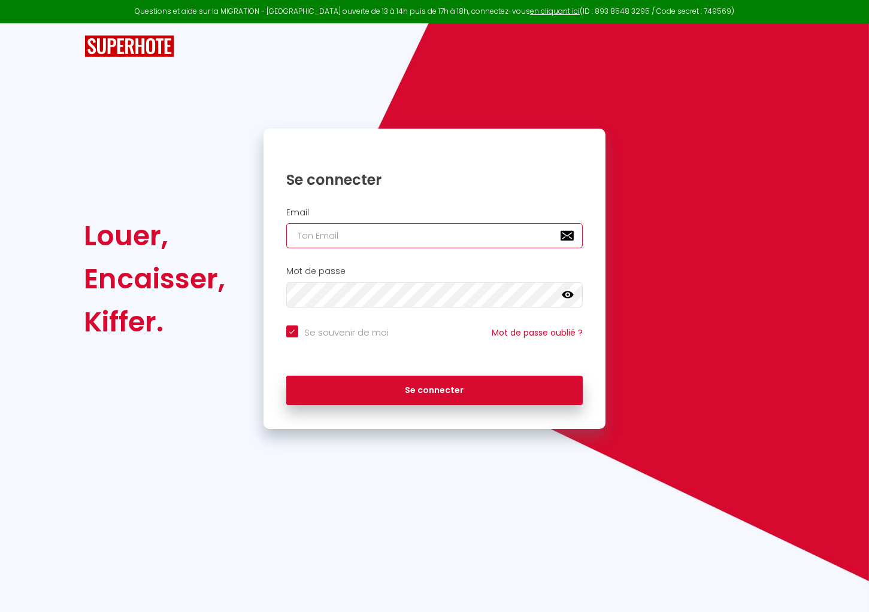
type input "[EMAIL_ADDRESS][DOMAIN_NAME]"
checkbox input "true"
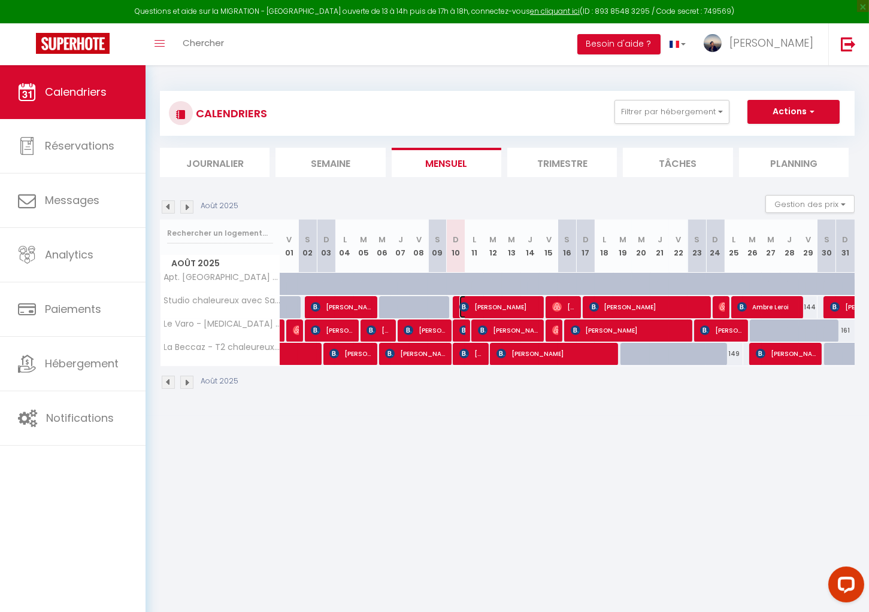
click at [486, 306] on span "[PERSON_NAME]" at bounding box center [499, 307] width 80 height 23
select select "OK"
select select "0"
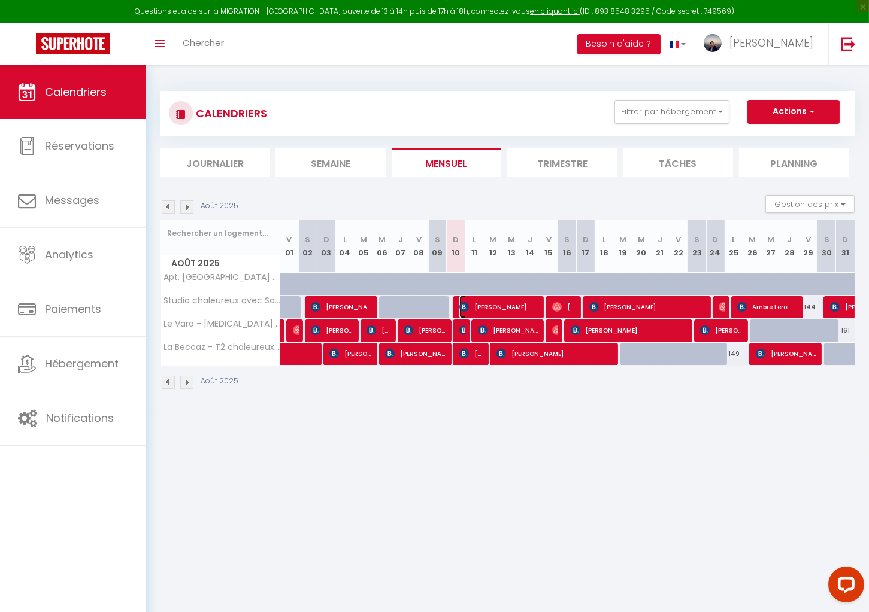
select select "1"
select select
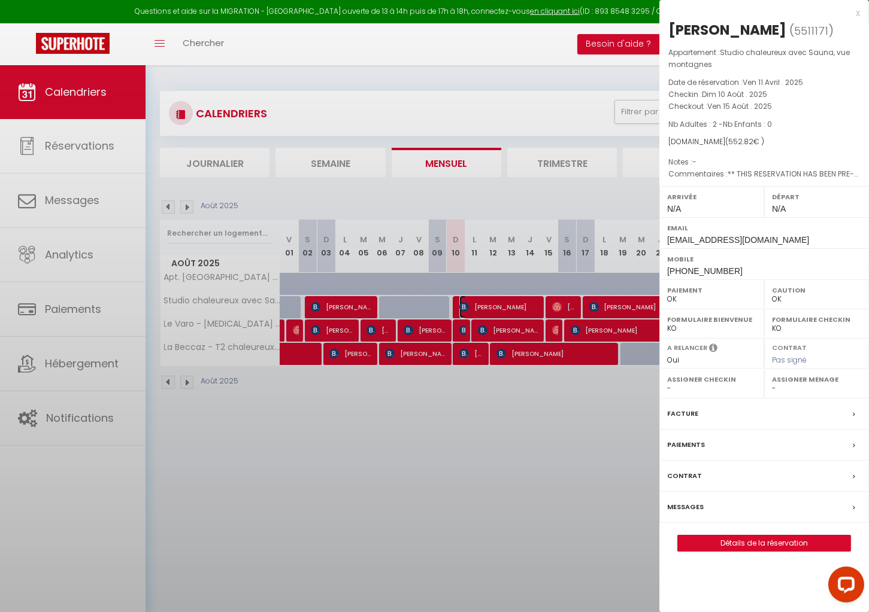
select select "16561"
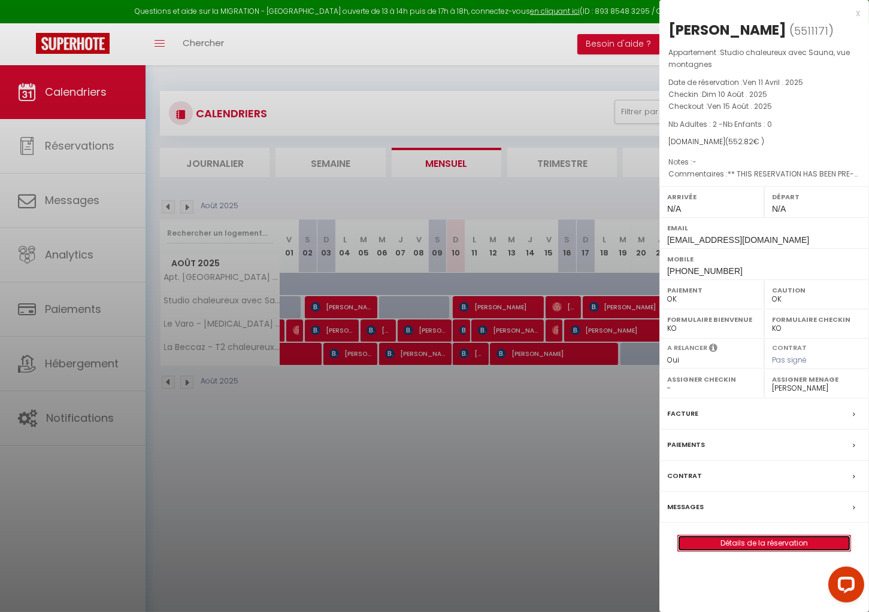
click at [751, 542] on link "Détails de la réservation" at bounding box center [764, 544] width 172 height 16
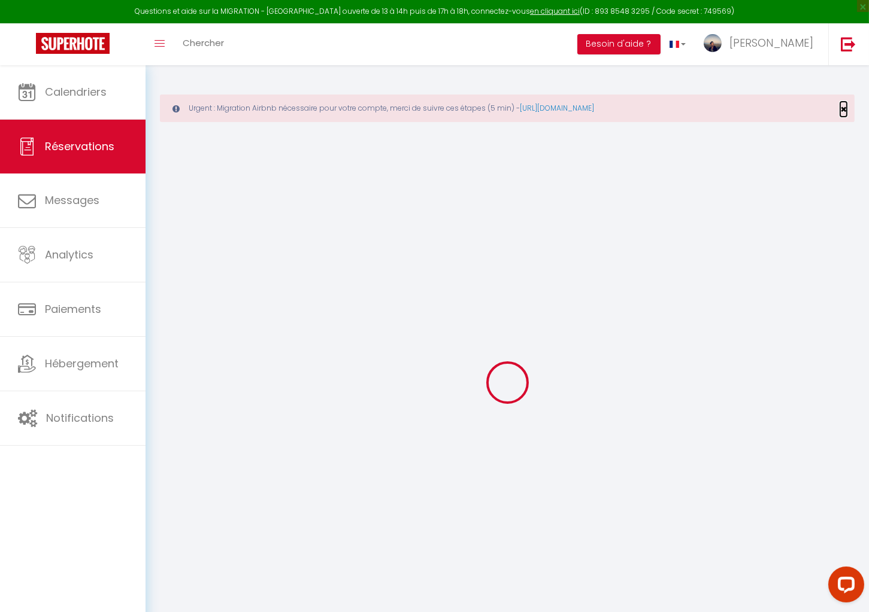
click at [845, 107] on span "×" at bounding box center [843, 109] width 7 height 15
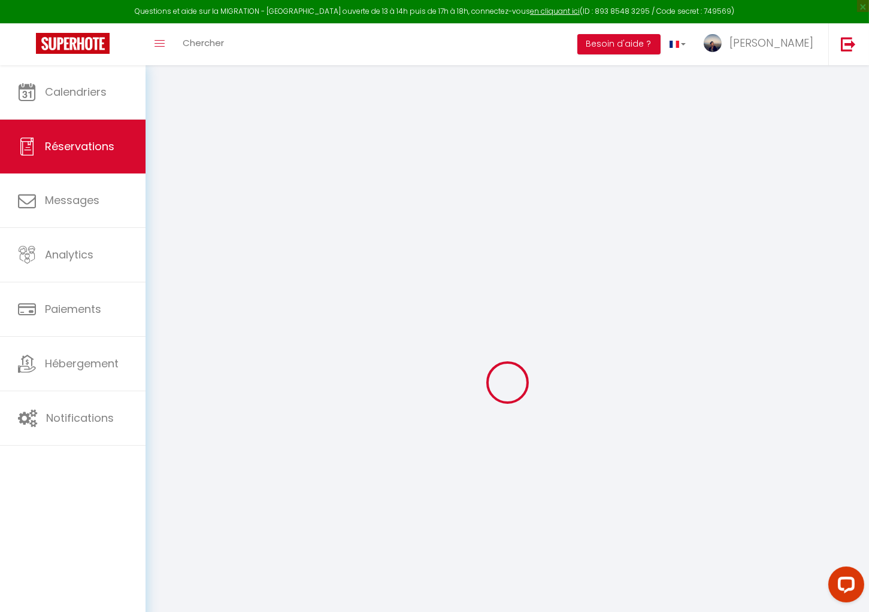
type input "Danijela"
type input "Sikiric"
type input "[EMAIL_ADDRESS][DOMAIN_NAME]"
type input "[PHONE_NUMBER]"
type input "."
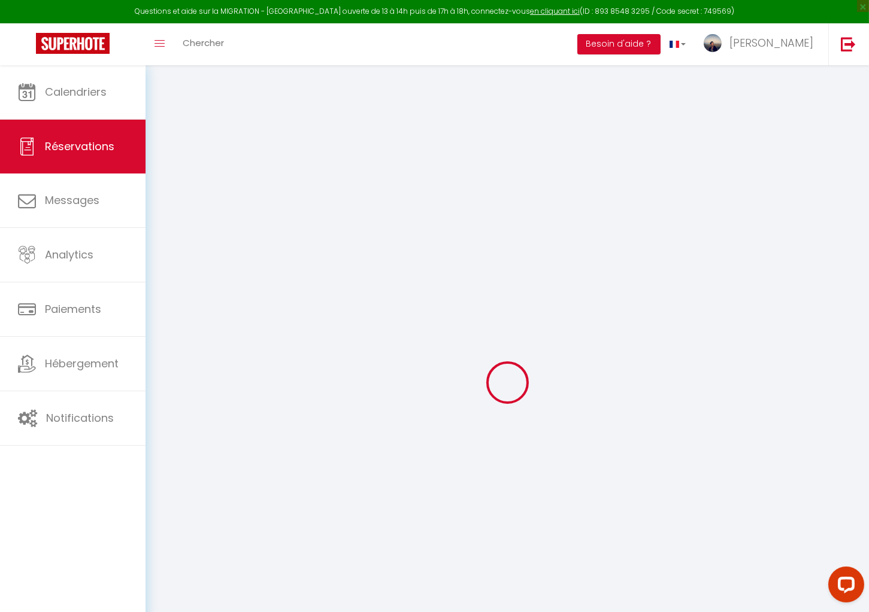
select select "FR"
type input "78.97"
type input "7.74"
select select "25724"
select select "1"
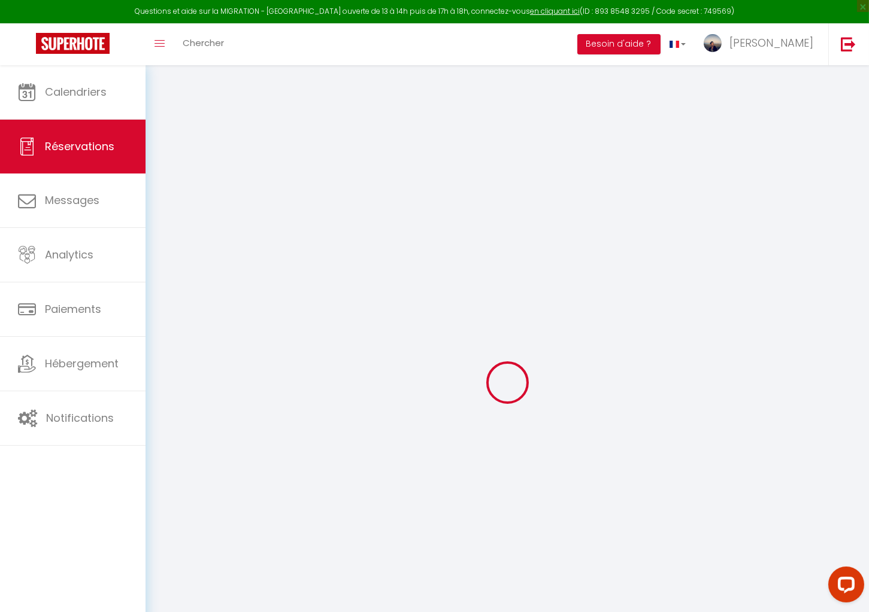
select select
type input "2"
select select "12"
select select "15"
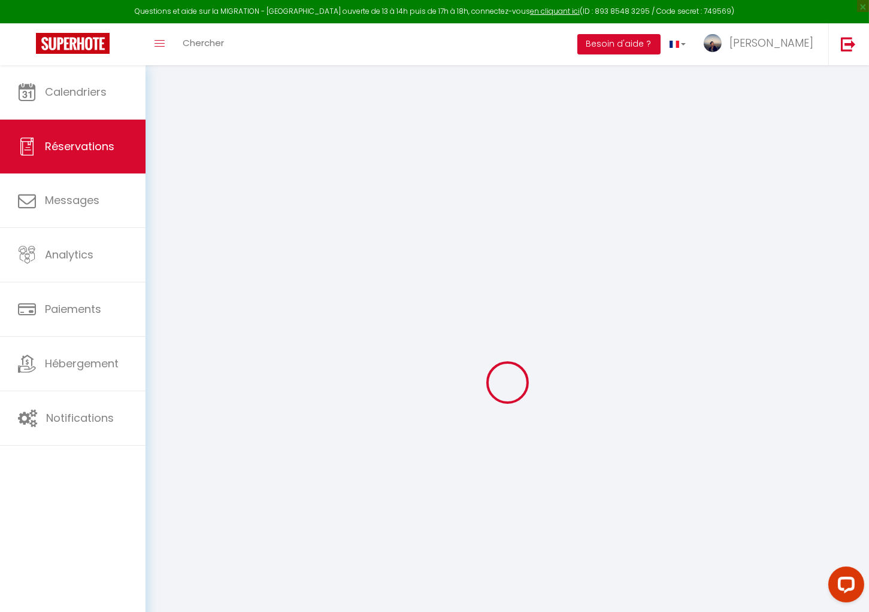
type input "526.5"
checkbox input "false"
type input "0"
select select "2"
type input "0"
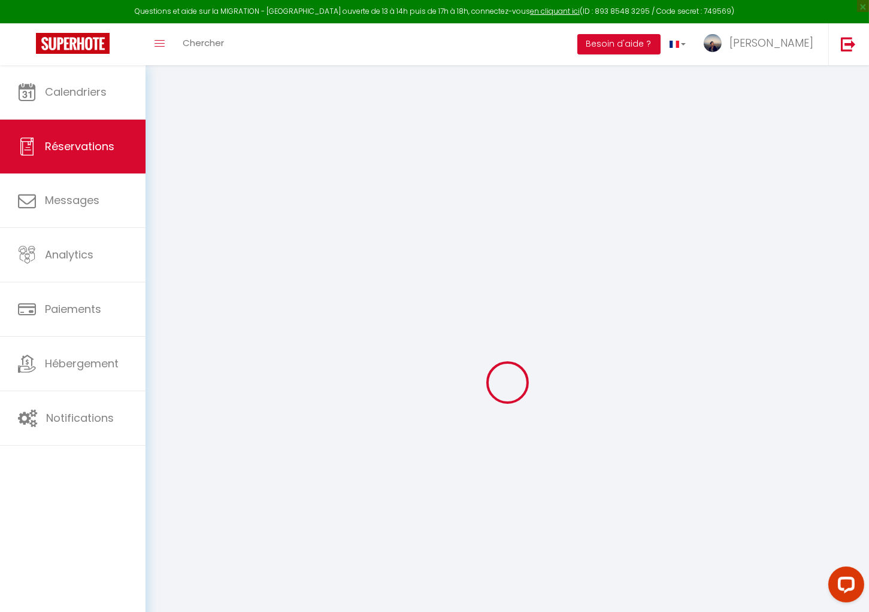
type input "0"
select select
checkbox input "false"
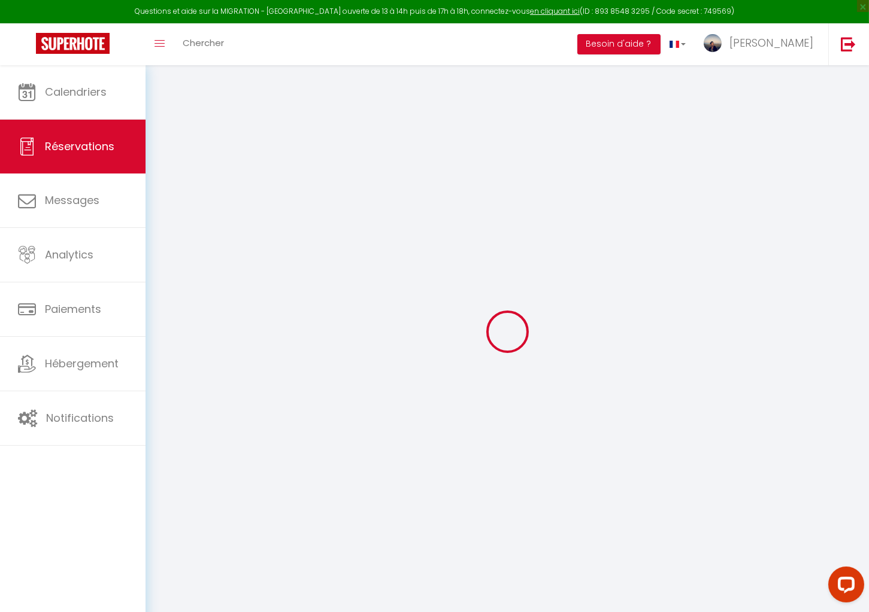
select select
checkbox input "false"
select select
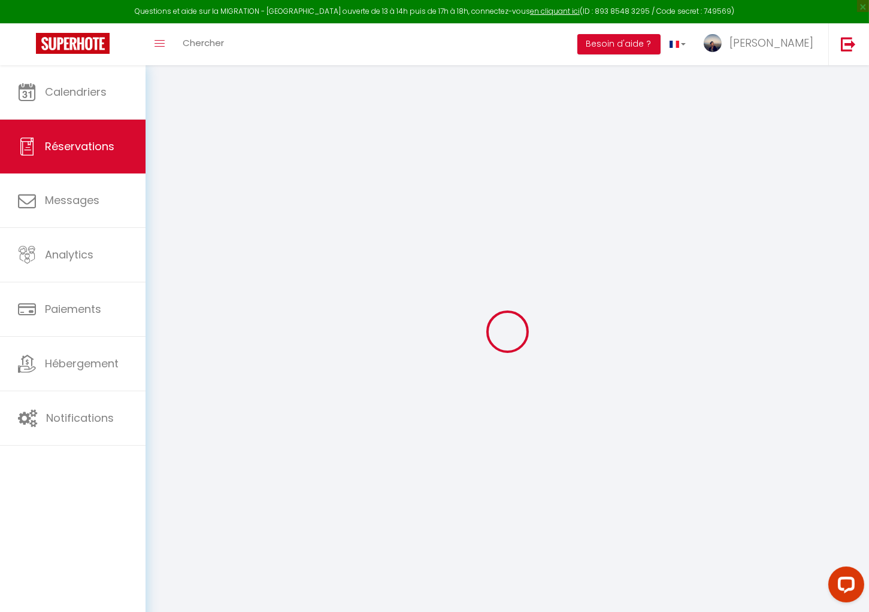
checkbox input "false"
type textarea "** THIS RESERVATION HAS BEEN PRE-PAID ** BOOKING NOTE : Payment charge is EUR 7…"
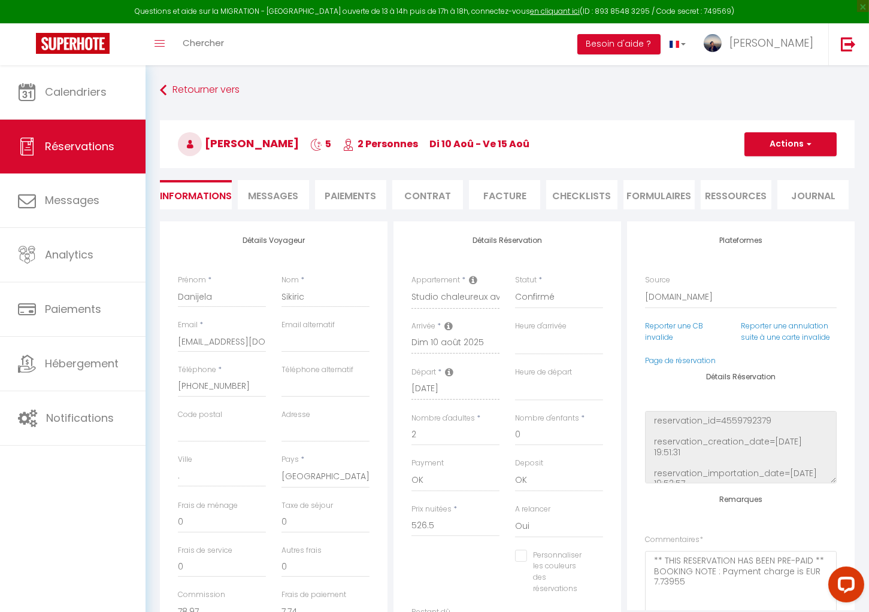
type input "26.32"
select select
checkbox input "false"
select select
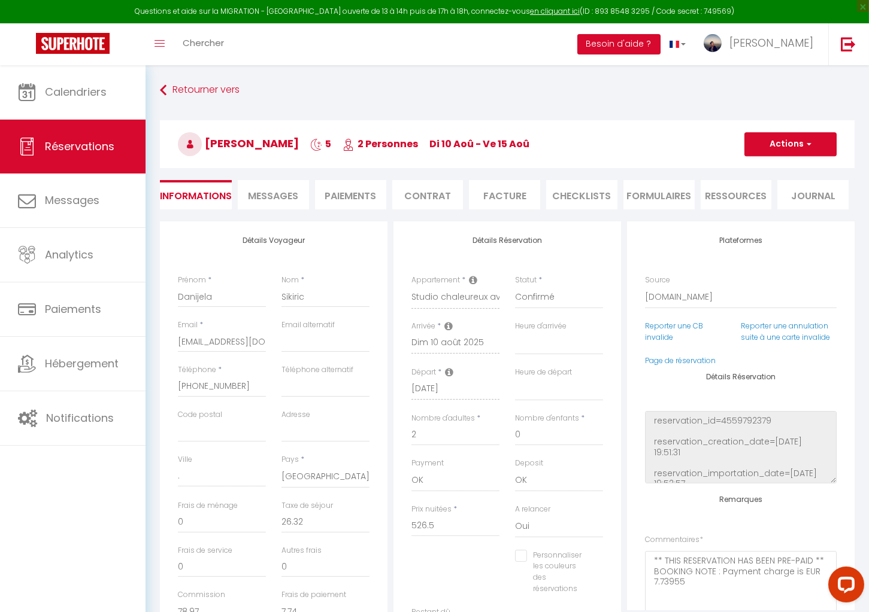
select select
click at [264, 195] on span "Messages" at bounding box center [273, 196] width 50 height 14
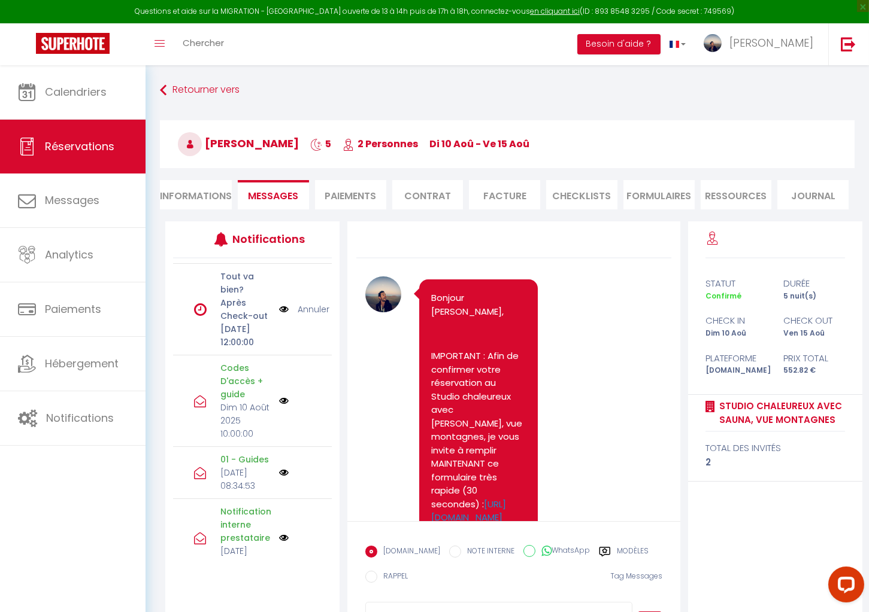
scroll to position [117, 0]
click at [287, 401] on img at bounding box center [284, 396] width 10 height 10
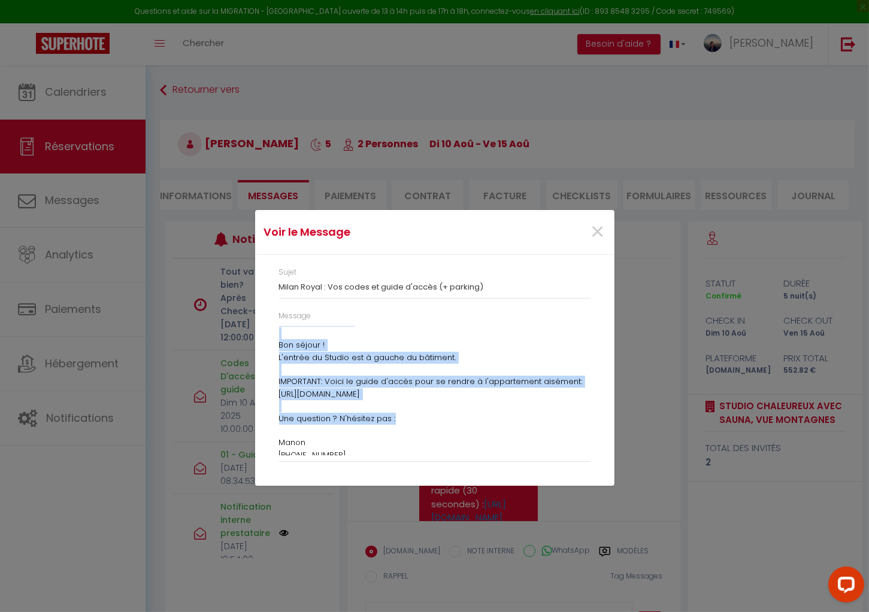
scroll to position [250, 0]
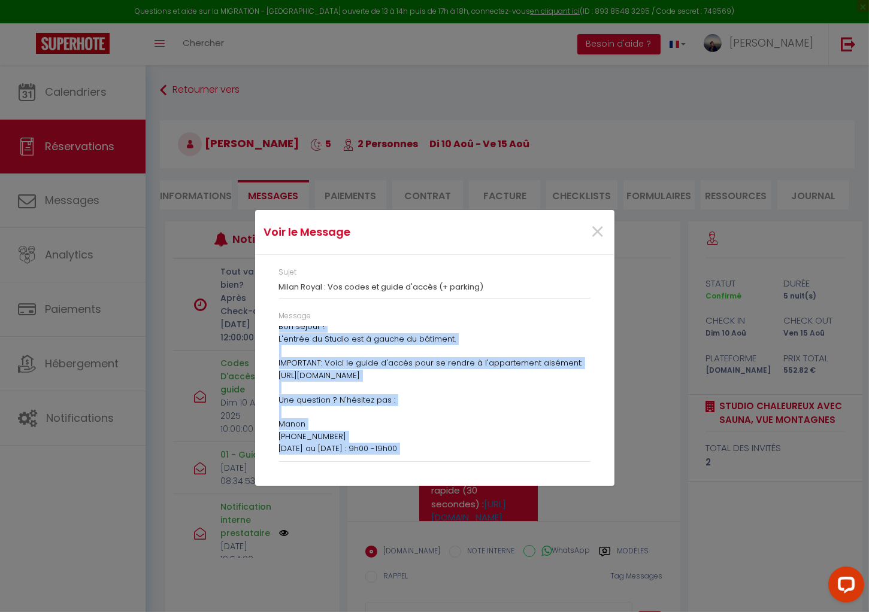
drag, startPoint x: 274, startPoint y: 333, endPoint x: 423, endPoint y: 444, distance: 185.7
click at [423, 444] on div "Message Bonjour Danijela, Voici les accès pour votre réservation : La boite à c…" at bounding box center [434, 392] width 327 height 163
copy div "Bonjour Danijela, Voici les accès pour votre réservation : La boite à clef est …"
click at [592, 229] on span "×" at bounding box center [597, 232] width 15 height 36
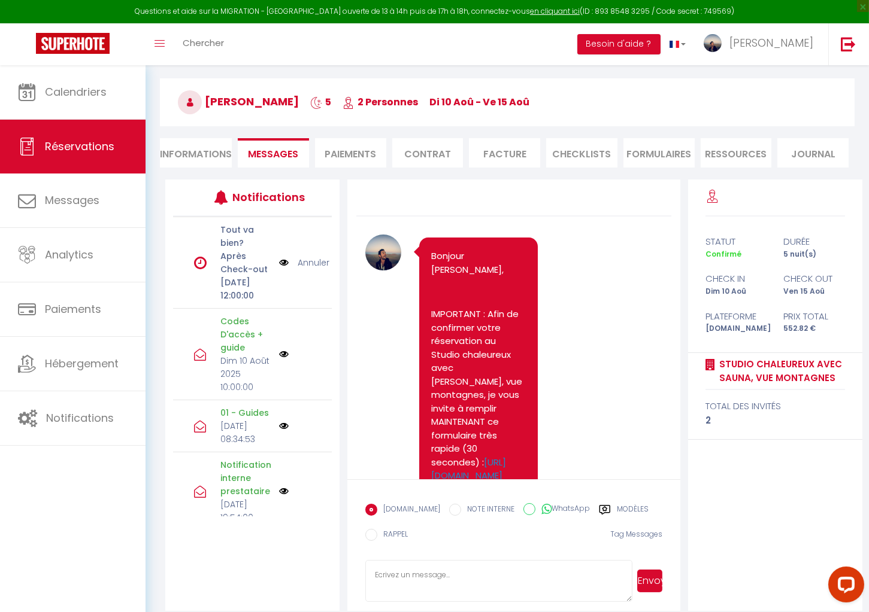
scroll to position [65, 0]
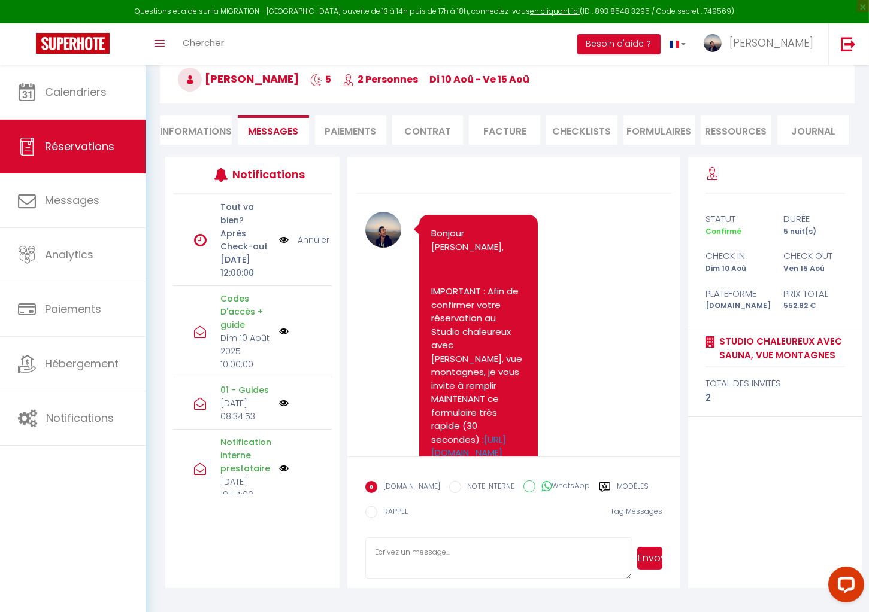
click at [523, 485] on input "WhatsApp" at bounding box center [529, 487] width 12 height 12
radio input "true"
radio input "false"
click at [418, 563] on textarea at bounding box center [498, 559] width 267 height 42
paste textarea "Bonjour [PERSON_NAME], Voici les accès pour votre réservation : La boite à clef…"
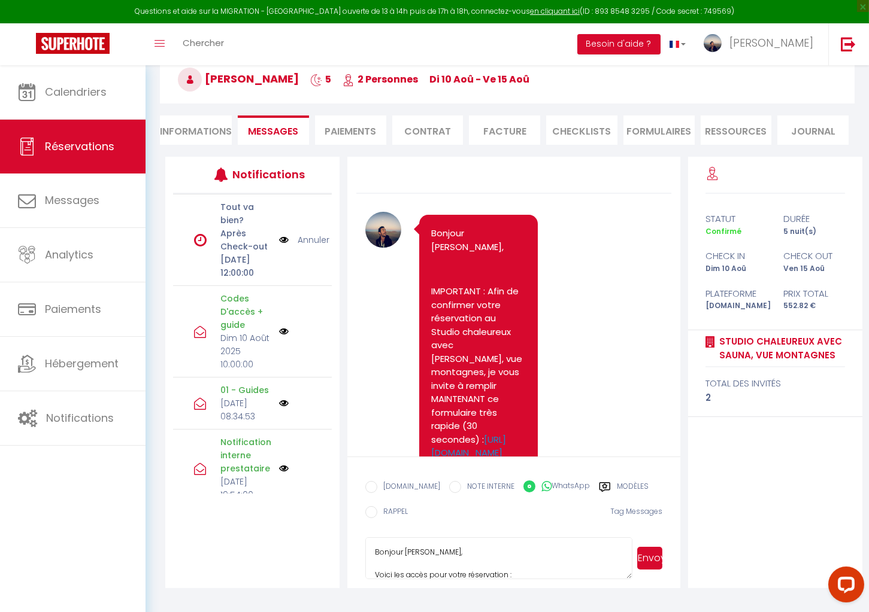
scroll to position [351, 0]
type textarea "Bonjour [PERSON_NAME], Voici les accès pour votre réservation : La boite à clef…"
click at [652, 556] on button "Envoyer" at bounding box center [649, 558] width 25 height 23
click at [279, 408] on img at bounding box center [284, 404] width 10 height 10
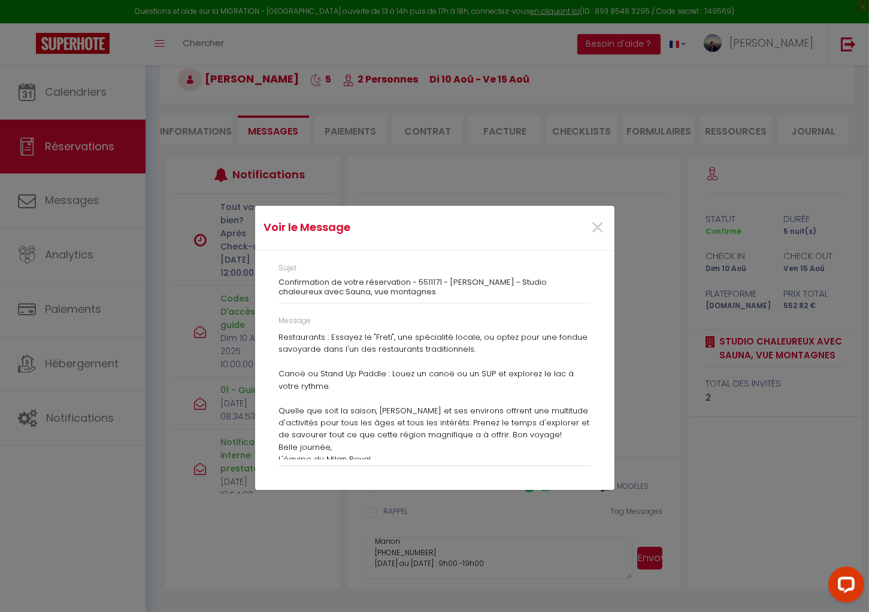
scroll to position [1142, 0]
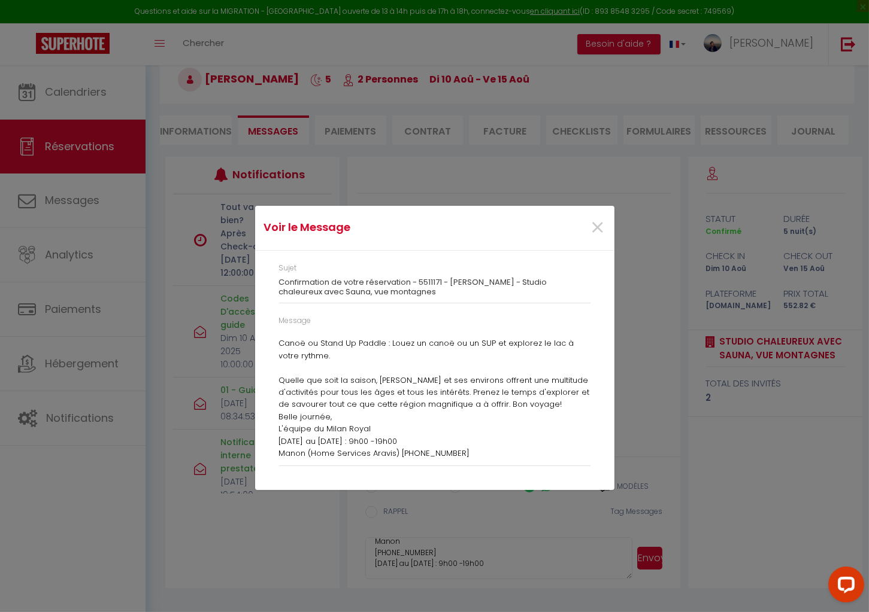
drag, startPoint x: 274, startPoint y: 330, endPoint x: 495, endPoint y: 460, distance: 256.3
click at [495, 460] on div "Message Bonjour [PERSON_NAME], Je me réjouis à l’idée de vous accueillir et de …" at bounding box center [434, 396] width 327 height 163
copy div "Loremip Dolorsi Ametcons, Ad el seddoei t i’utla et dolo magnaaliqu en ad mini …"
click at [423, 441] on p "Belle journée, L'équipe du Milan Royal [DATE] au [DATE] : 9h00 -19h00 Manon (Ho…" at bounding box center [434, 435] width 311 height 49
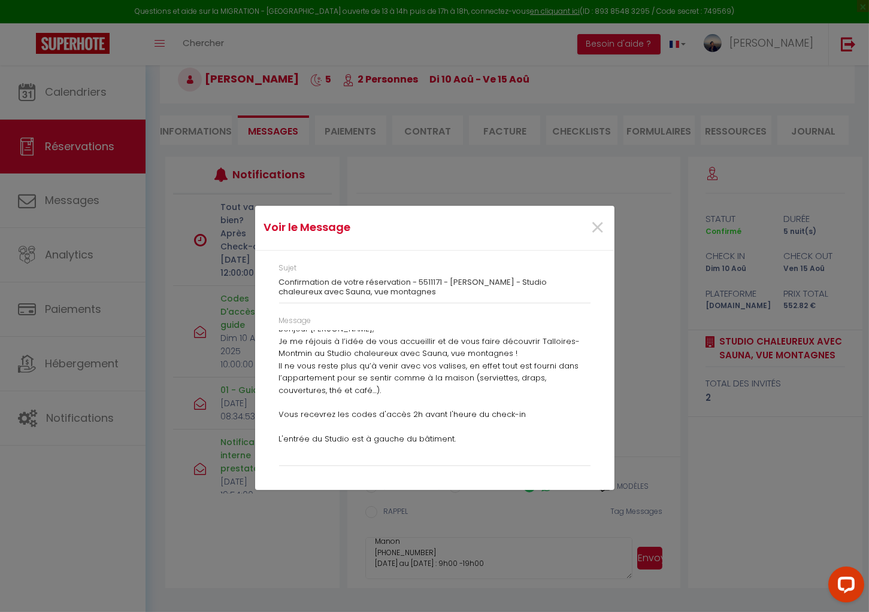
scroll to position [0, 0]
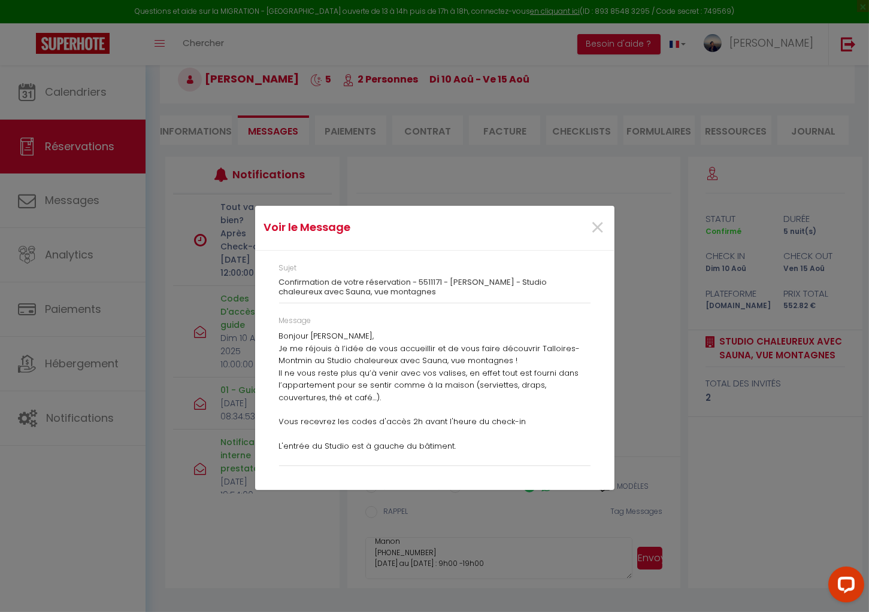
drag, startPoint x: 473, startPoint y: 452, endPoint x: 277, endPoint y: 335, distance: 228.2
click at [277, 335] on div "Message Bonjour [PERSON_NAME], Je me réjouis à l’idée de vous accueillir et de …" at bounding box center [434, 396] width 327 height 163
copy div "Loremip Dolorsit, Am co adipisc e s’doei te inci utlaboreet do ma aliq enima mi…"
click at [597, 225] on span "×" at bounding box center [597, 228] width 15 height 36
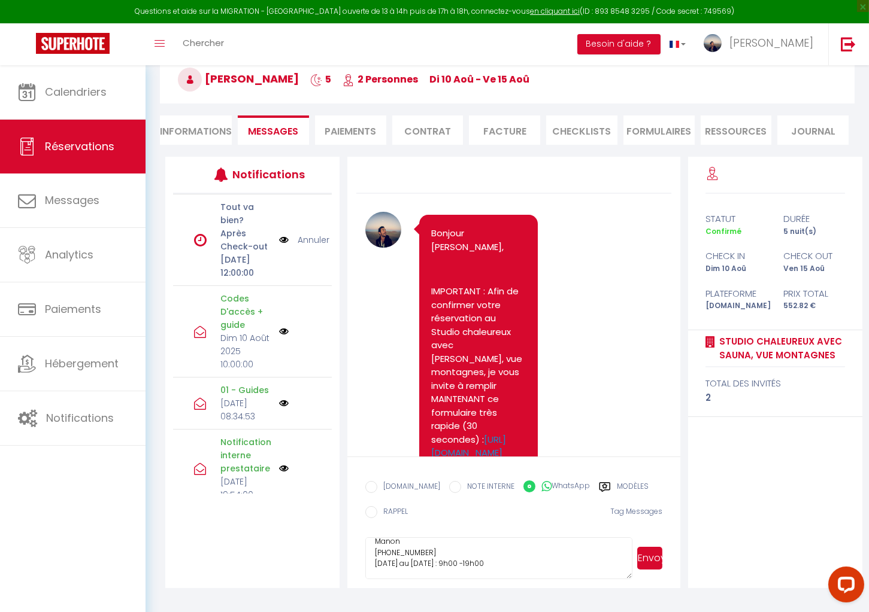
click at [500, 553] on textarea "Bonjour [PERSON_NAME], Voici les accès pour votre réservation : La boite à clef…" at bounding box center [498, 559] width 267 height 42
